Goal: Task Accomplishment & Management: Use online tool/utility

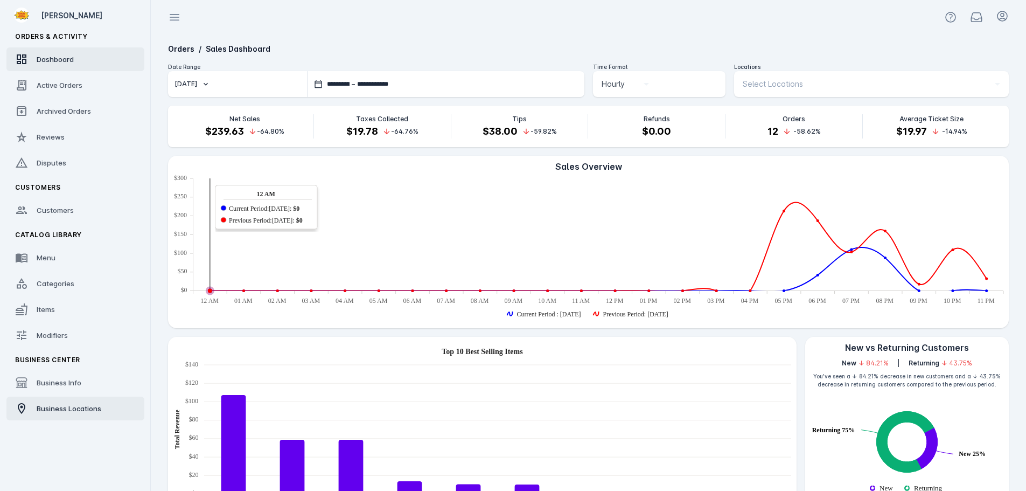
click at [65, 405] on span "Business Locations" at bounding box center [69, 408] width 65 height 9
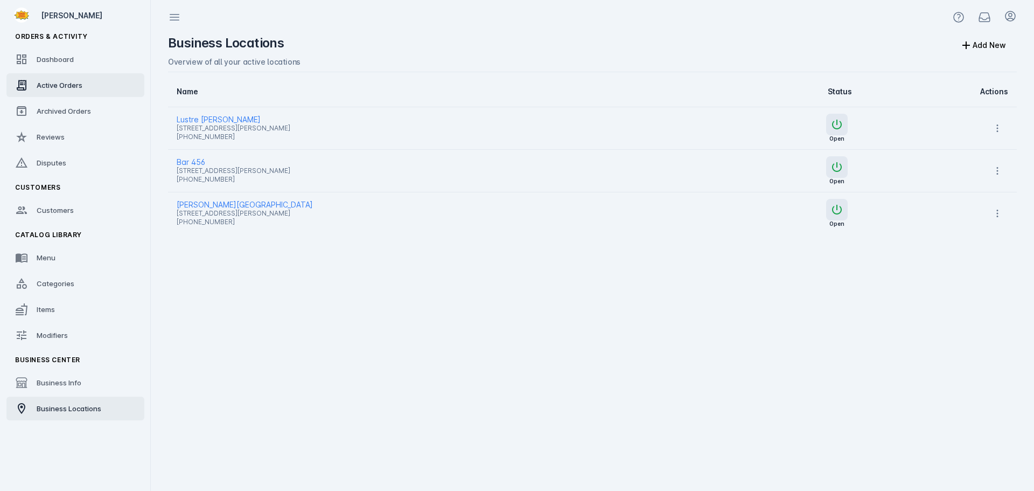
click at [66, 93] on link "Active Orders" at bounding box center [75, 85] width 138 height 24
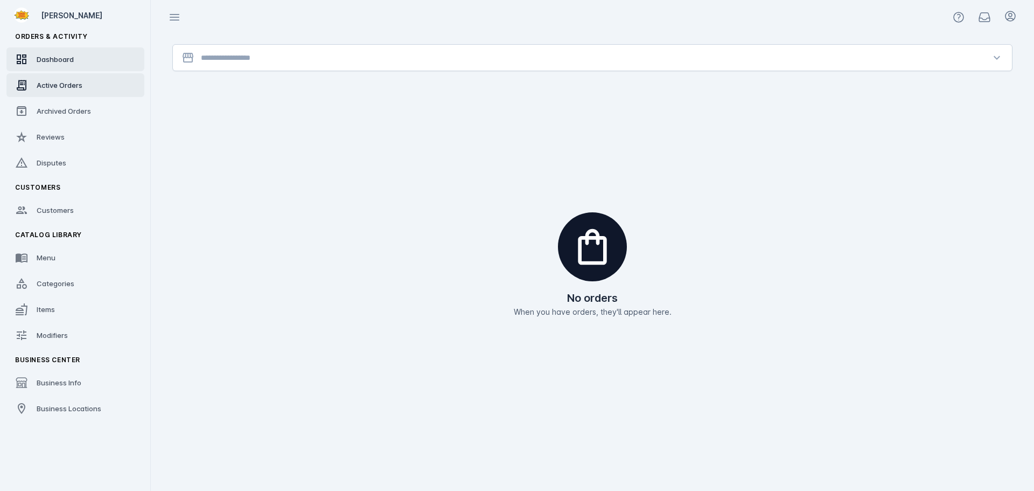
click at [61, 64] on div "Dashboard" at bounding box center [55, 59] width 37 height 11
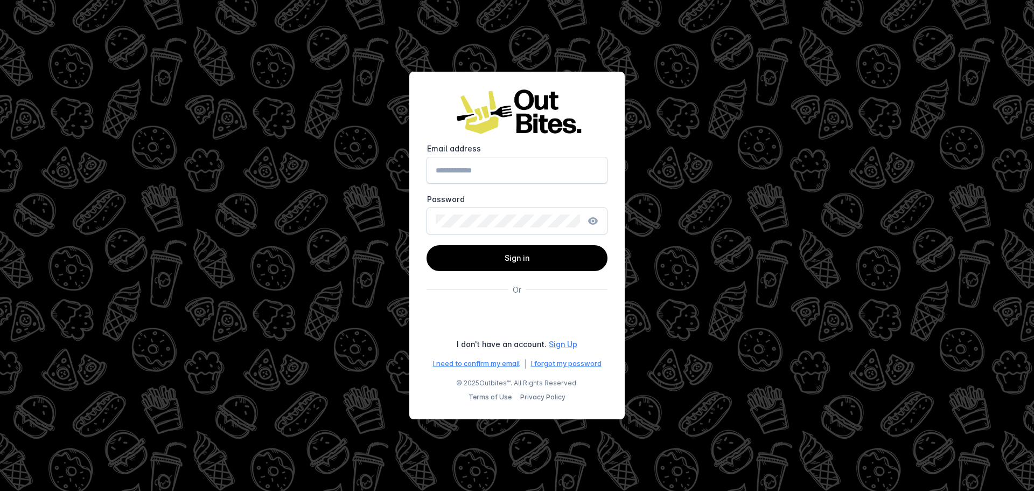
type input "**********"
click at [518, 254] on span "Sign in" at bounding box center [517, 257] width 25 height 9
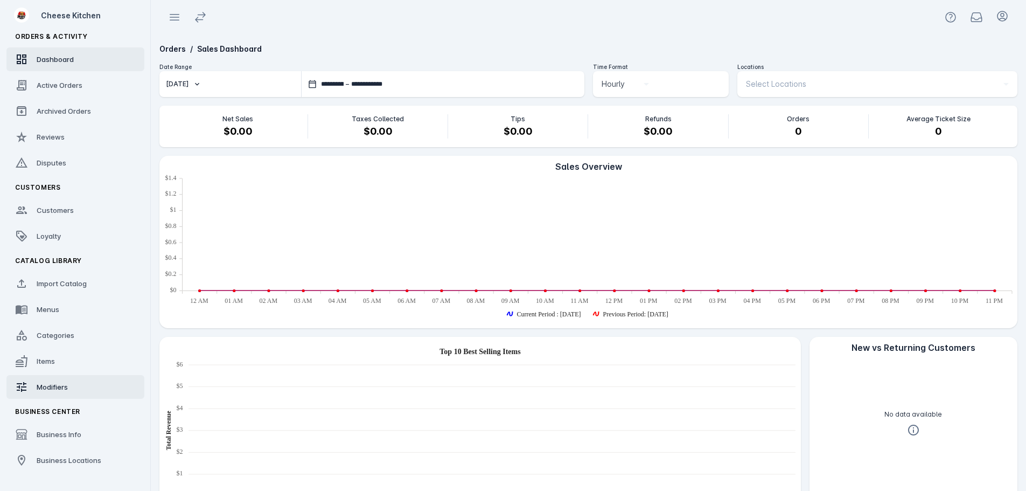
click at [60, 389] on span "Modifiers" at bounding box center [52, 387] width 31 height 9
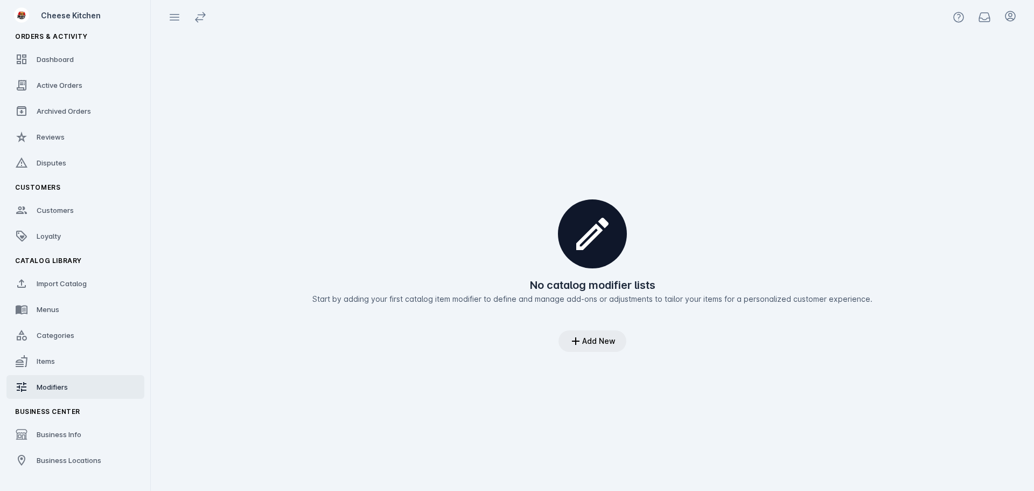
click at [596, 343] on div "Add New" at bounding box center [598, 341] width 33 height 8
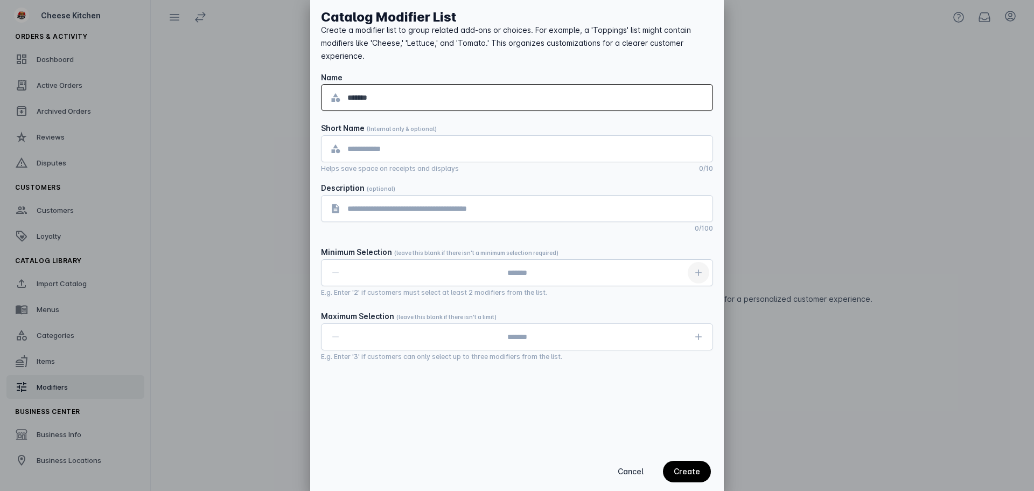
type input "*******"
click at [701, 272] on icon "button" at bounding box center [698, 272] width 11 height 11
type input "*"
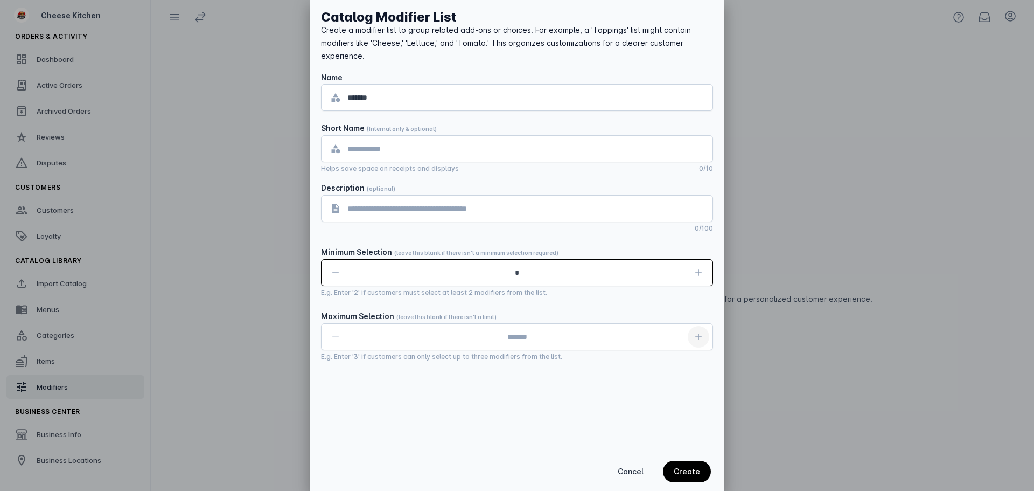
click at [707, 341] on span "button" at bounding box center [699, 337] width 26 height 26
type input "*"
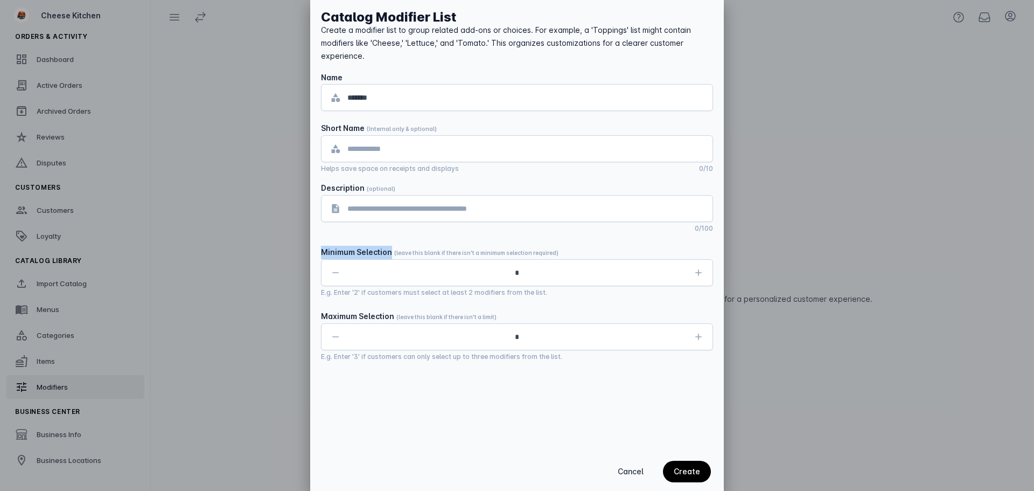
drag, startPoint x: 320, startPoint y: 253, endPoint x: 390, endPoint y: 258, distance: 69.7
click at [390, 258] on div "Catalog Modifier List Create a modifier list to group related add-ons or choice…" at bounding box center [517, 226] width 414 height 452
copy div "Minimum Selection"
click at [386, 406] on div "Catalog Modifier List Create a modifier list to group related add-ons or choice…" at bounding box center [517, 226] width 414 height 452
